Goal: Book appointment/travel/reservation

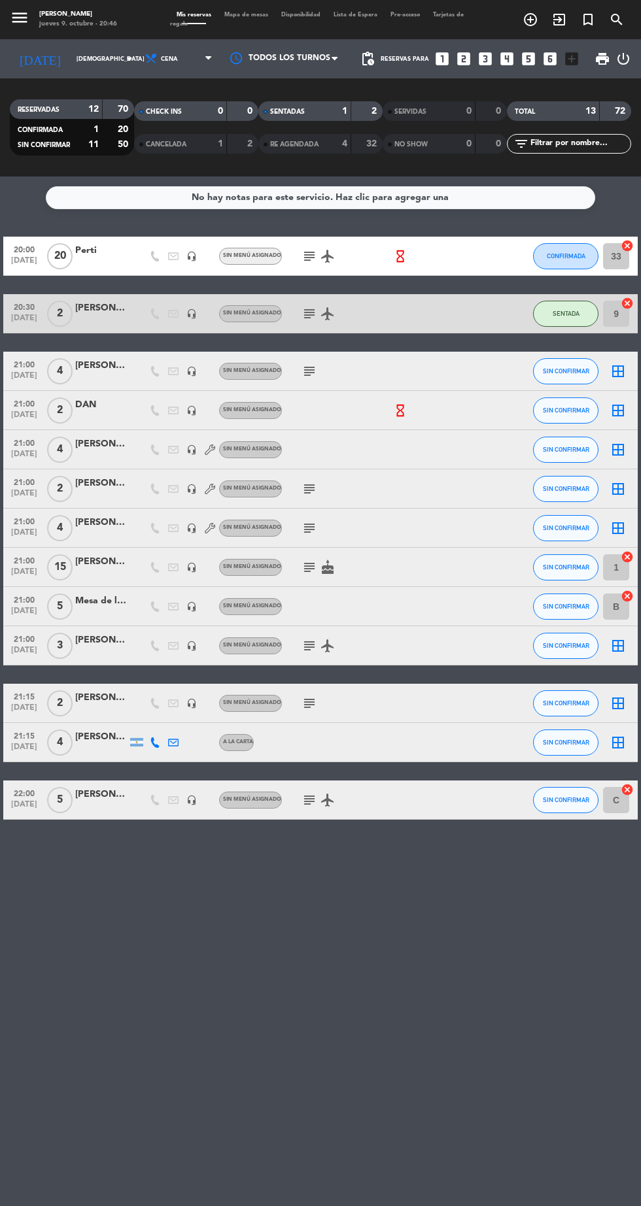
click at [465, 57] on icon "looks_two" at bounding box center [463, 58] width 17 height 17
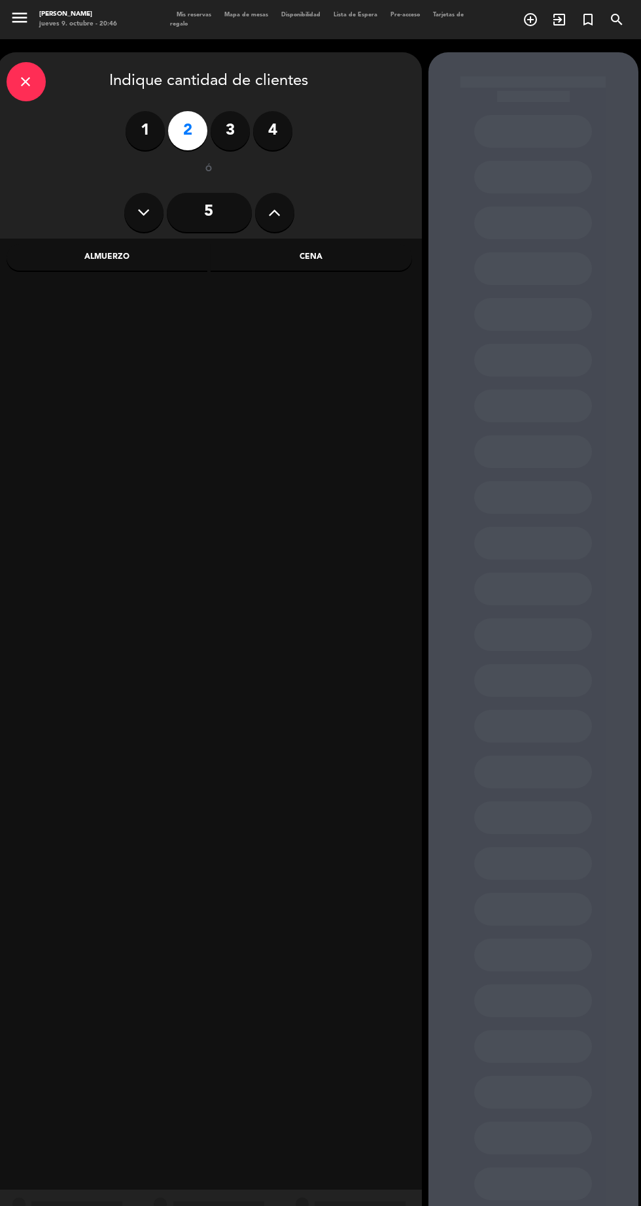
click at [140, 266] on div "Almuerzo" at bounding box center [107, 258] width 201 height 26
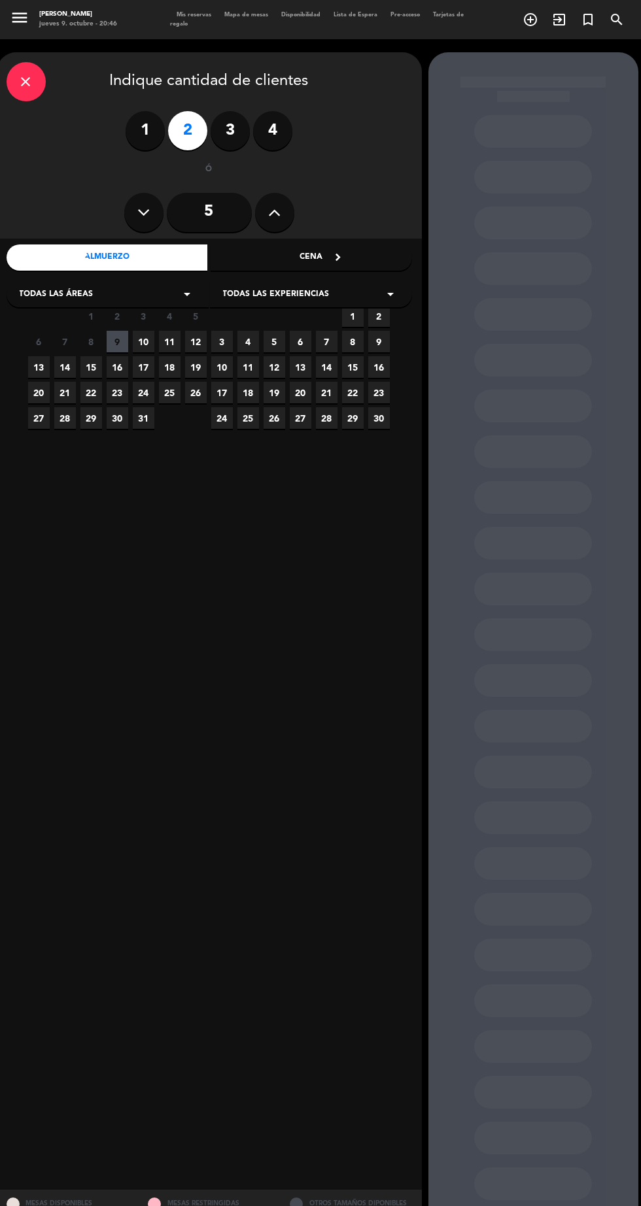
click at [201, 343] on span "12" at bounding box center [196, 342] width 22 height 22
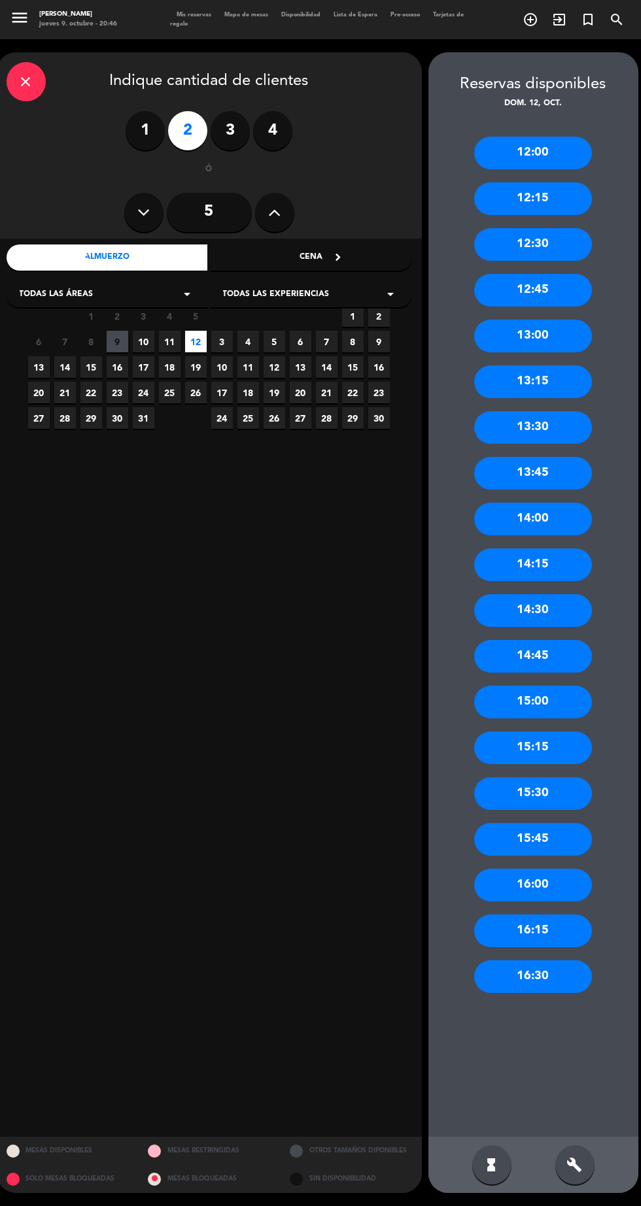
scroll to position [82, 0]
click at [557, 686] on div "15:00" at bounding box center [533, 702] width 118 height 33
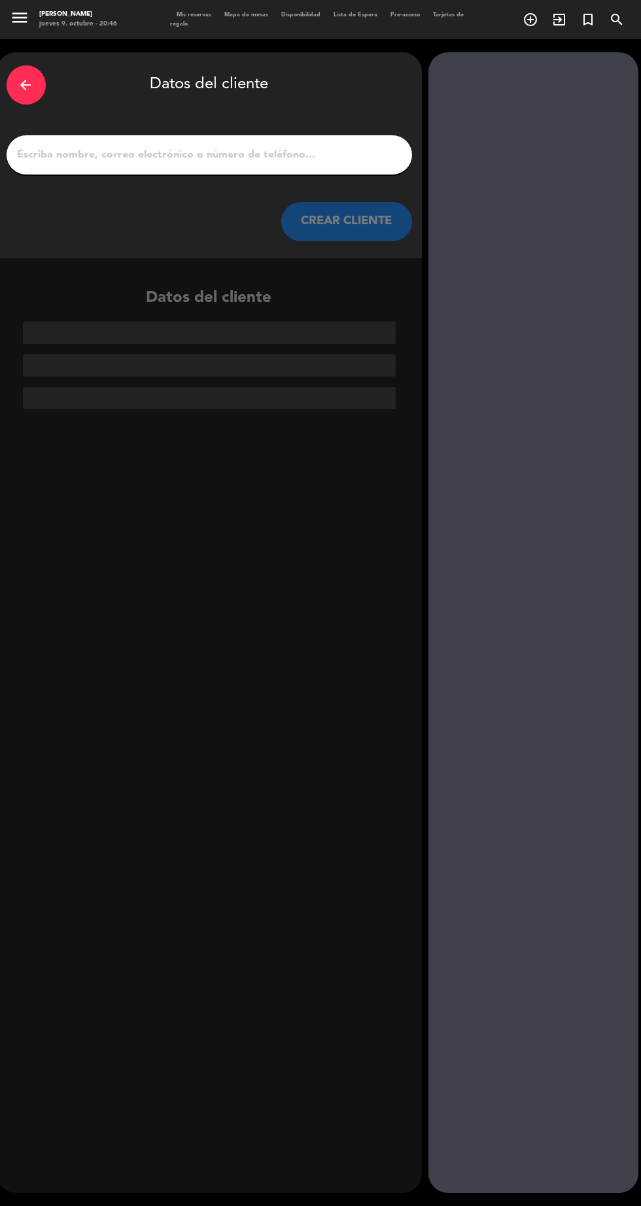
click at [340, 146] on input "1" at bounding box center [209, 155] width 386 height 18
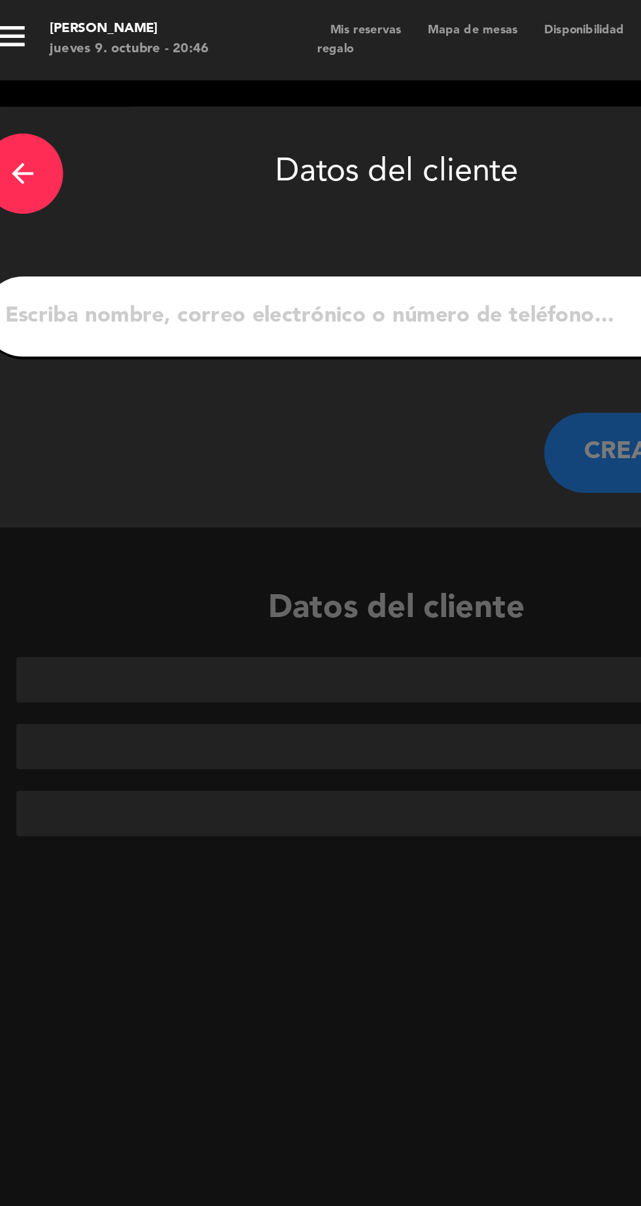
scroll to position [0, 0]
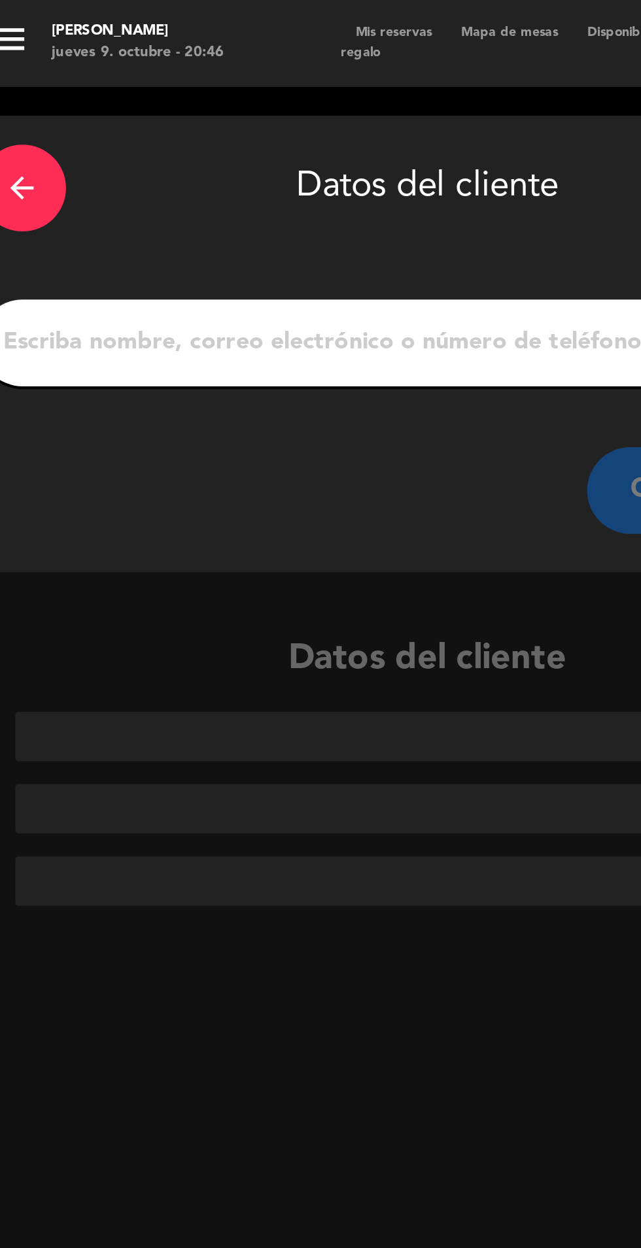
click at [179, 150] on input "1" at bounding box center [209, 155] width 386 height 18
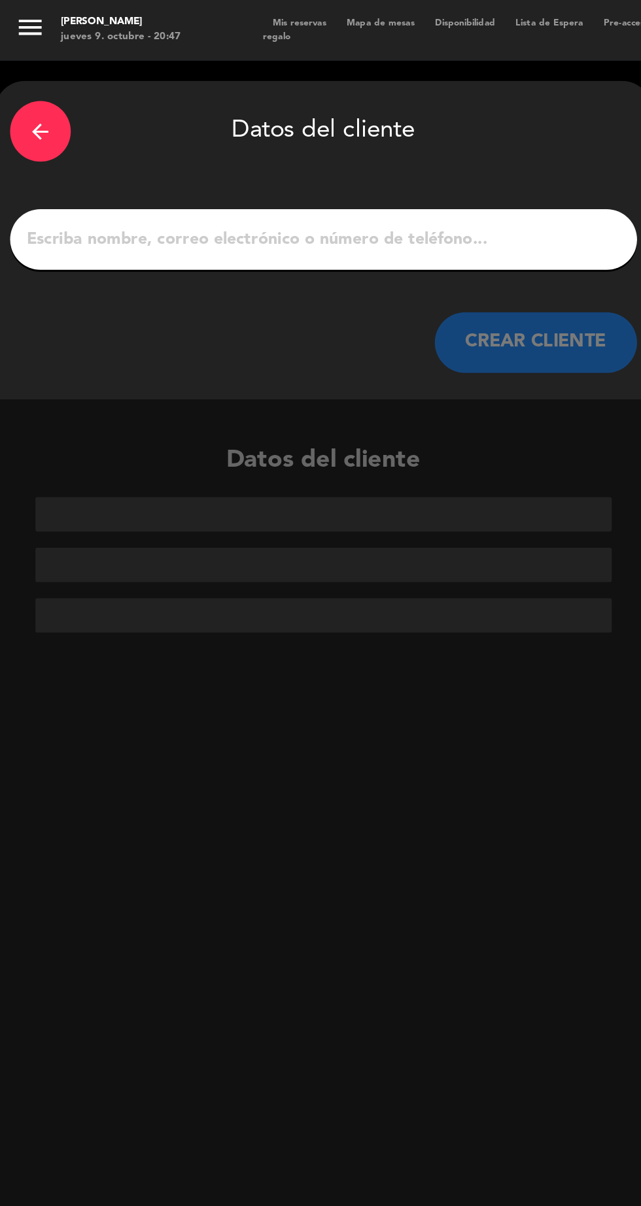
click at [310, 156] on input "1" at bounding box center [209, 155] width 386 height 18
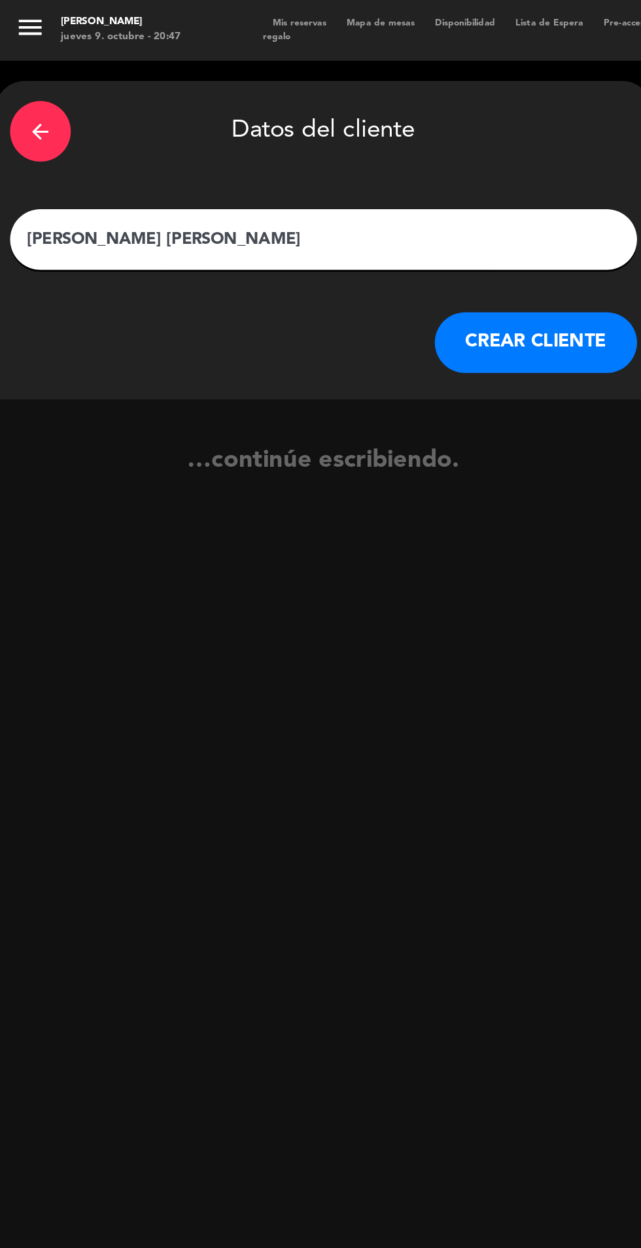
type input "[PERSON_NAME]"
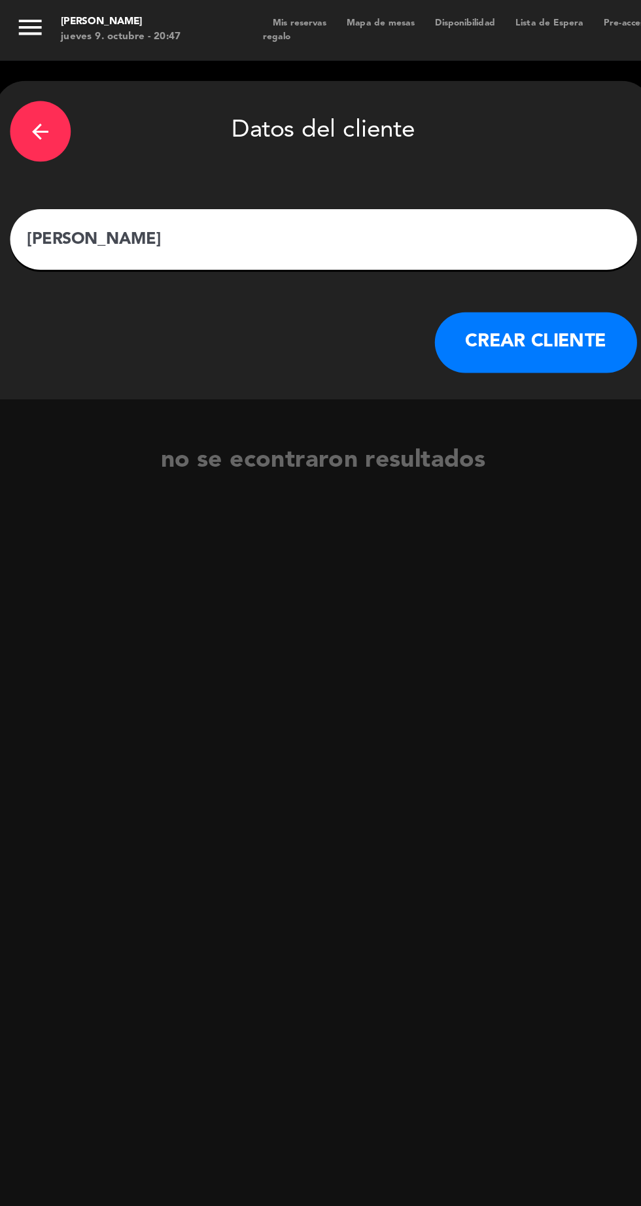
click at [373, 222] on button "CREAR CLIENTE" at bounding box center [346, 221] width 131 height 39
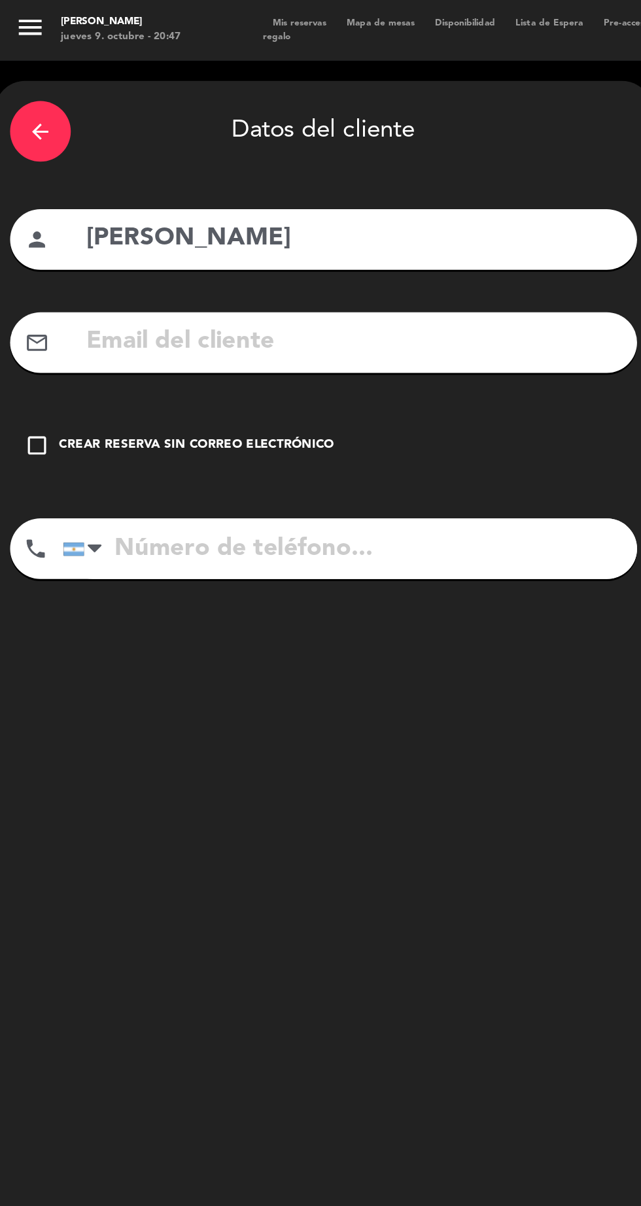
click at [167, 288] on div "Crear reserva sin correo electrónico" at bounding box center [128, 288] width 178 height 13
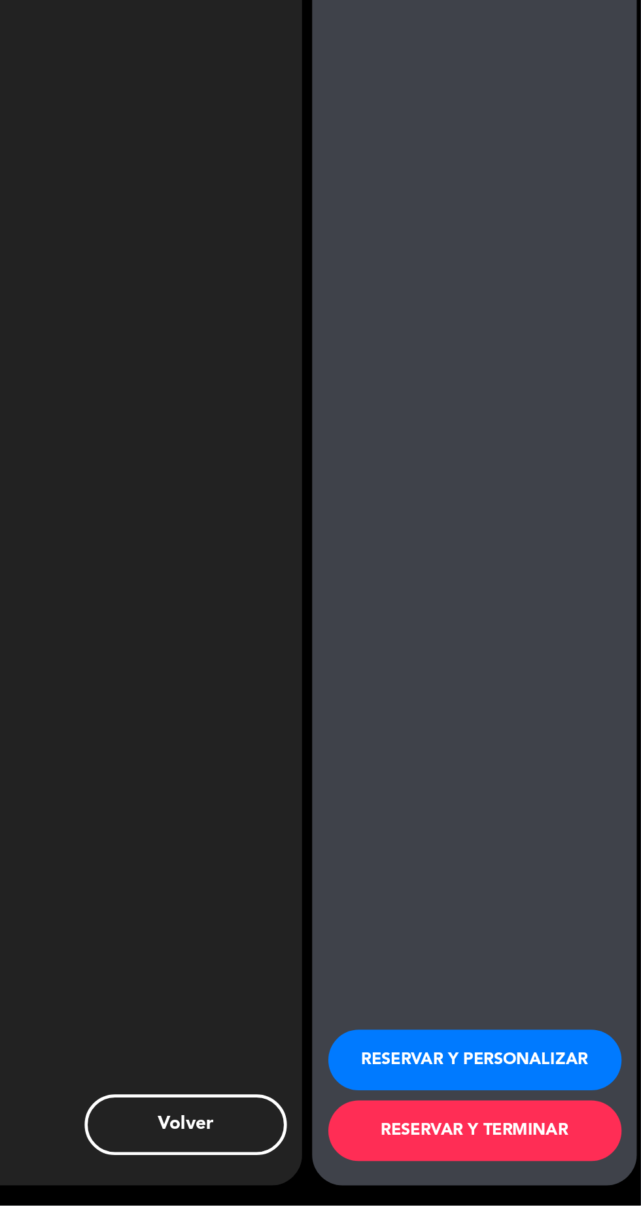
click at [571, 1132] on button "RESERVAR Y PERSONALIZAR" at bounding box center [534, 1111] width 190 height 39
